Goal: Information Seeking & Learning: Find contact information

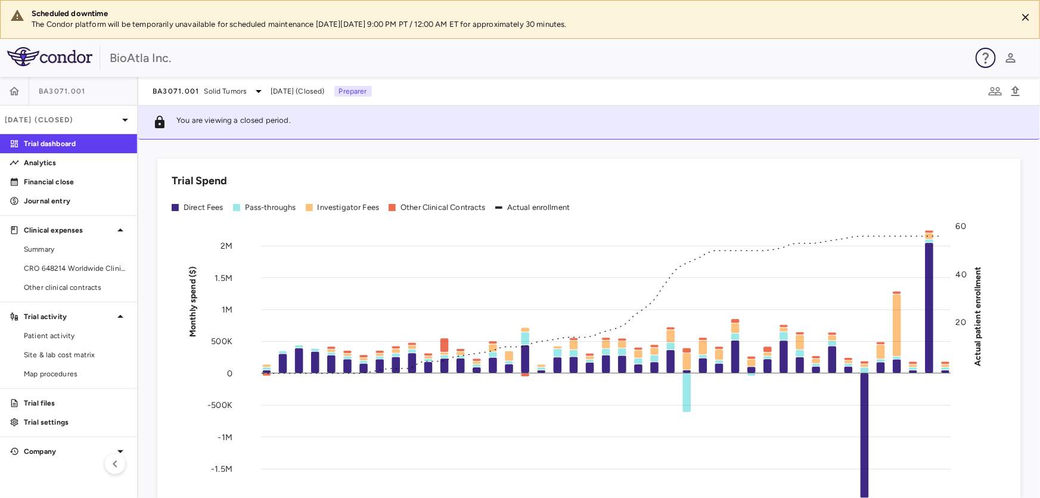
click at [983, 59] on icon "button" at bounding box center [986, 58] width 14 height 14
click at [988, 53] on icon "button" at bounding box center [986, 57] width 7 height 11
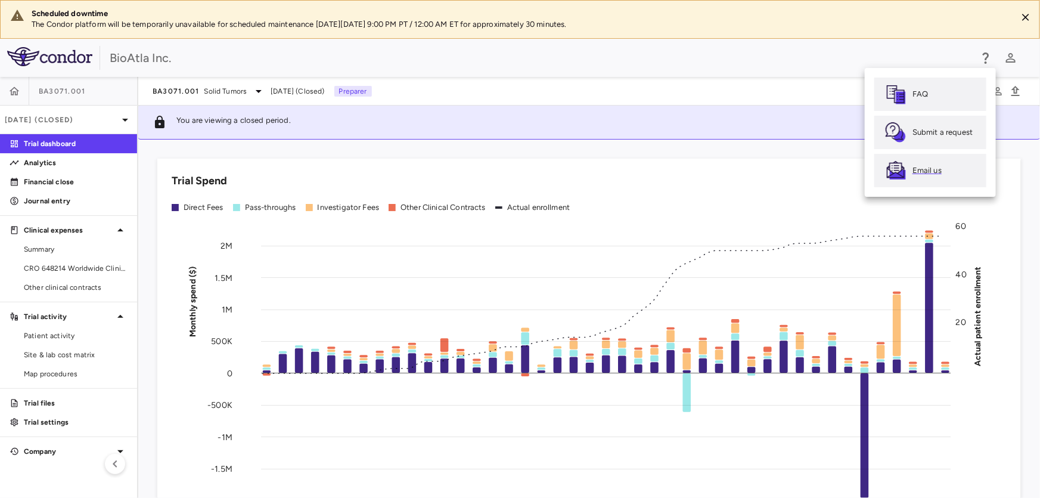
click at [918, 171] on p "Email us" at bounding box center [927, 170] width 29 height 11
click at [924, 100] on link "FAQ" at bounding box center [930, 93] width 112 height 33
click at [952, 132] on p "Submit a request" at bounding box center [943, 132] width 60 height 11
click at [924, 168] on p "Email us" at bounding box center [927, 170] width 29 height 11
click at [931, 131] on p "Submit a request" at bounding box center [943, 132] width 60 height 11
